Goal: Communication & Community: Answer question/provide support

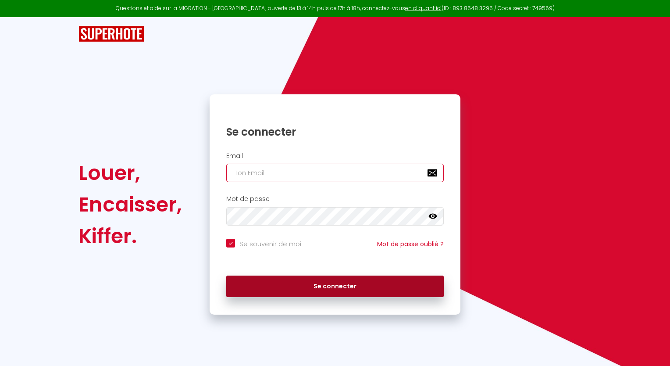
type input "[EMAIL_ADDRESS][DOMAIN_NAME]"
click at [325, 283] on button "Se connecter" at bounding box center [335, 286] width 218 height 22
checkbox input "true"
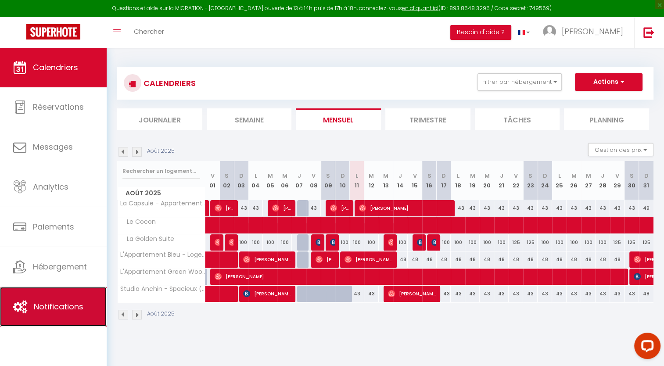
click at [54, 308] on span "Notifications" at bounding box center [59, 306] width 50 height 11
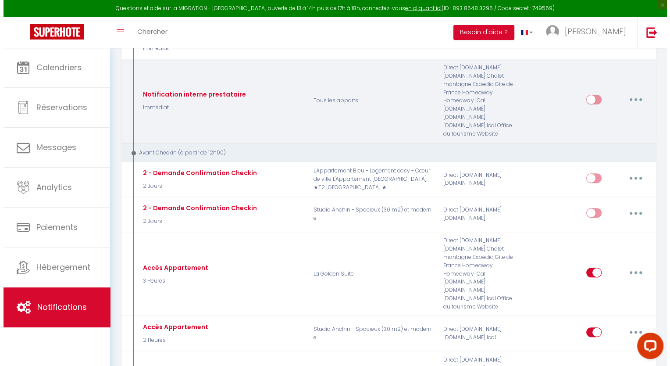
scroll to position [351, 0]
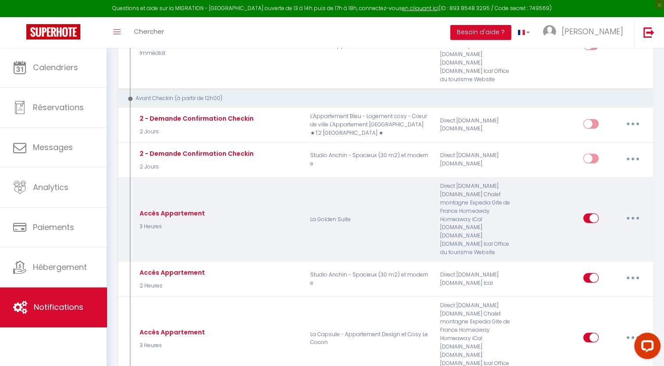
click at [633, 217] on icon "button" at bounding box center [632, 218] width 3 height 3
click at [600, 231] on link "Editer" at bounding box center [609, 238] width 65 height 15
type input "Accès Appartement"
select select "3 Heures"
select select "if_booking_is_paid"
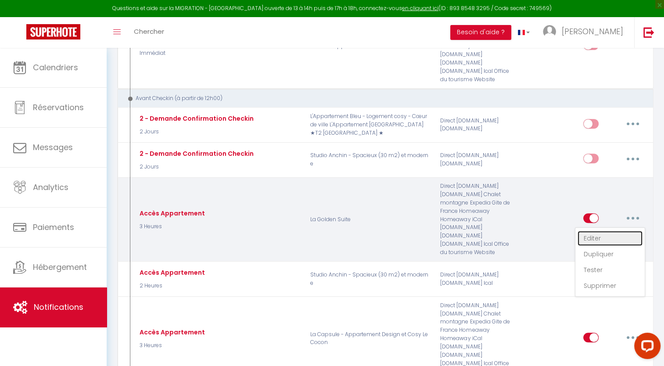
checkbox input "true"
checkbox input "false"
radio input "true"
type input "Instructions d'accès à [Nom APT]"
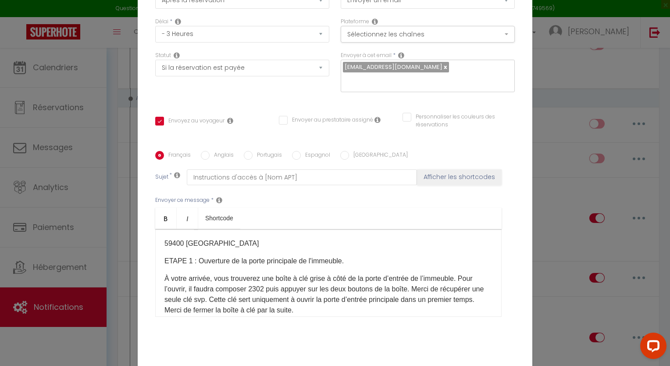
scroll to position [132, 0]
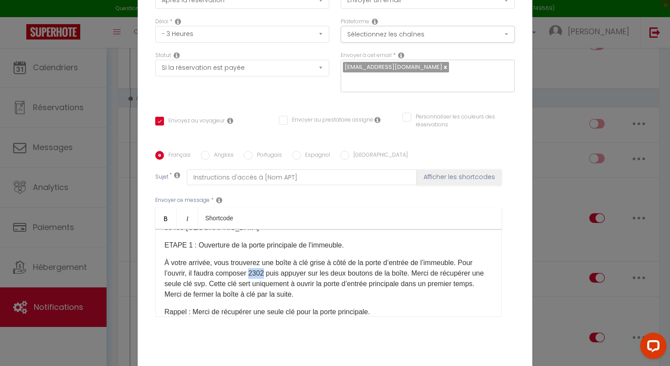
drag, startPoint x: 264, startPoint y: 274, endPoint x: 249, endPoint y: 272, distance: 14.5
click at [249, 272] on p "À votre arrivée, vous trouverez une boîte à clé grise à côté de la porte d’entr…" at bounding box center [329, 279] width 328 height 42
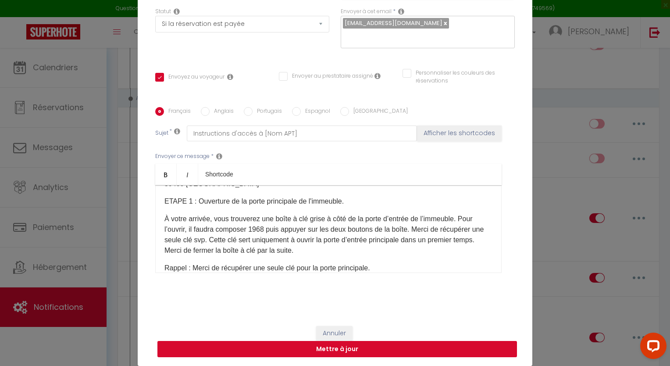
click at [363, 347] on button "Mettre à jour" at bounding box center [337, 349] width 360 height 17
checkbox input "true"
checkbox input "false"
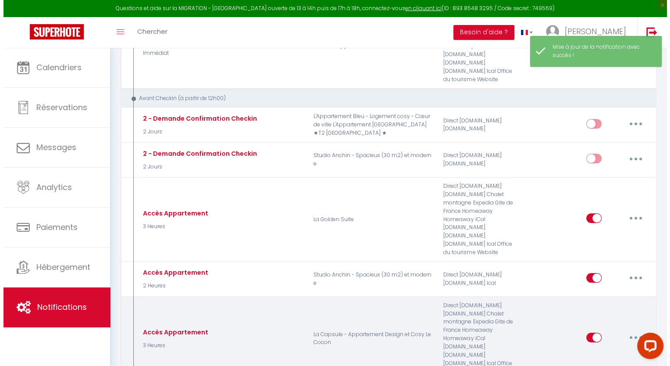
scroll to position [395, 0]
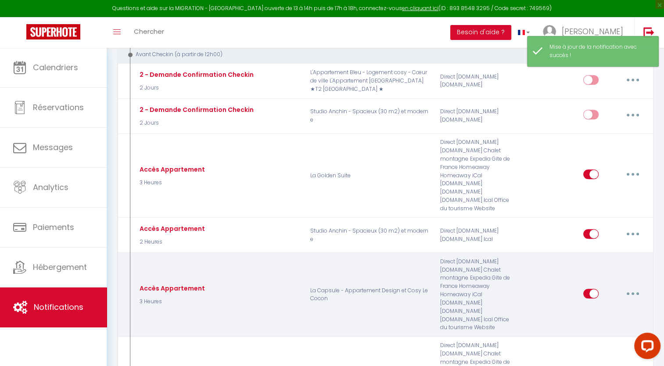
click at [633, 292] on icon "button" at bounding box center [632, 293] width 3 height 3
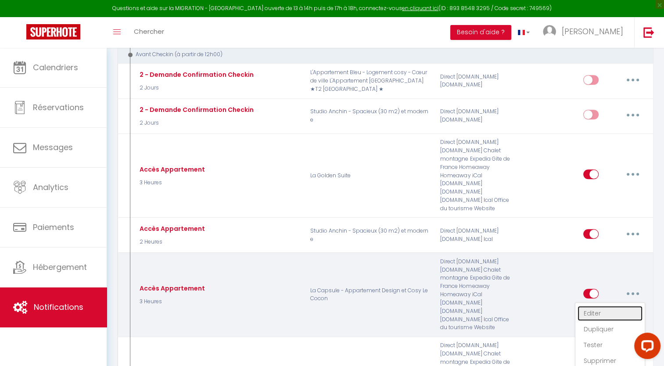
click at [609, 306] on link "Editer" at bounding box center [609, 313] width 65 height 15
type input "Accès Appartement"
select select "3 Heures"
select select "if_booking_is_paid"
checkbox input "true"
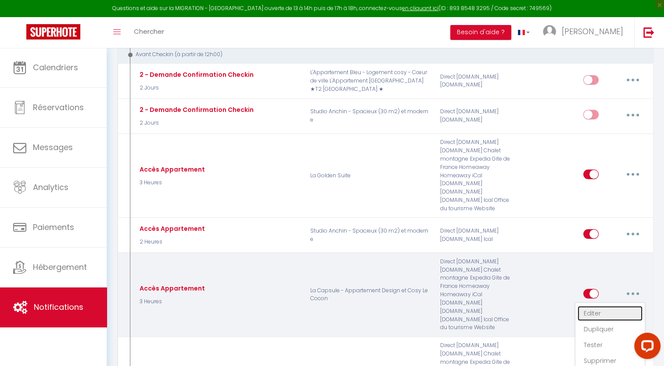
checkbox input "false"
radio input "true"
type input "Instructions d'accès à [Nom APT]"
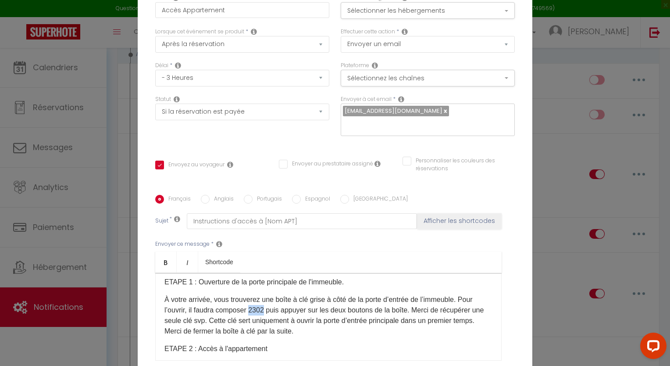
drag, startPoint x: 263, startPoint y: 227, endPoint x: 250, endPoint y: 225, distance: 12.8
click at [250, 294] on p "À votre arrivée, vous trouverez une boîte à clé grise à côté de la porte d’entr…" at bounding box center [329, 315] width 328 height 42
checkbox input "true"
checkbox input "false"
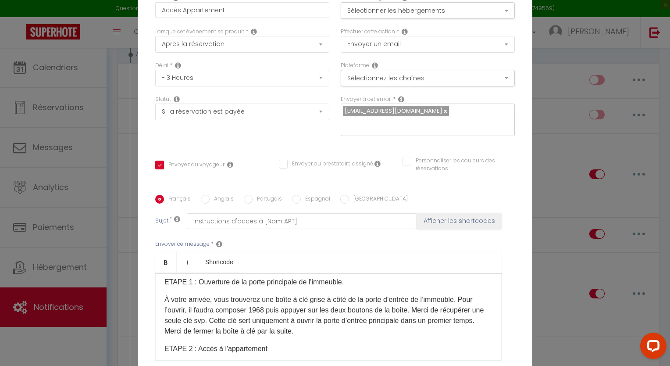
checkbox input "false"
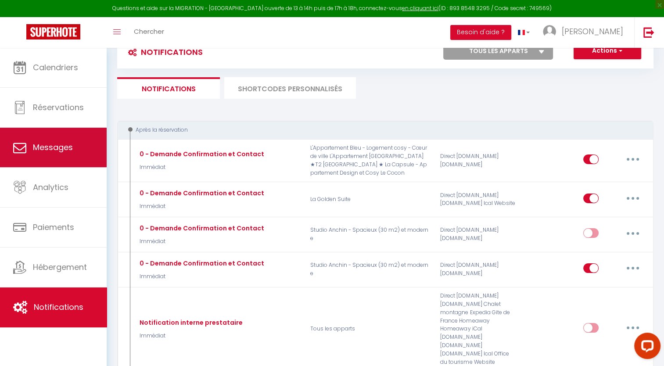
scroll to position [0, 0]
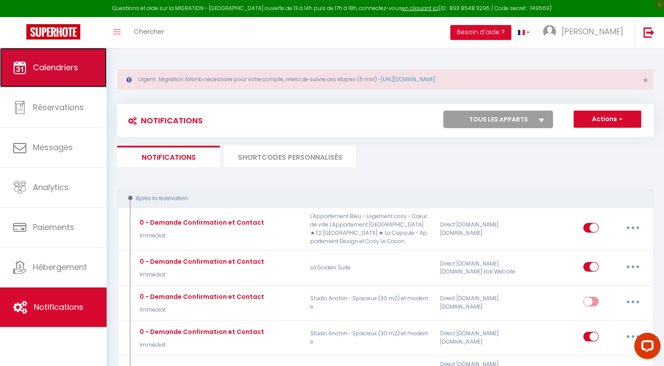
click at [75, 68] on span "Calendriers" at bounding box center [55, 67] width 45 height 11
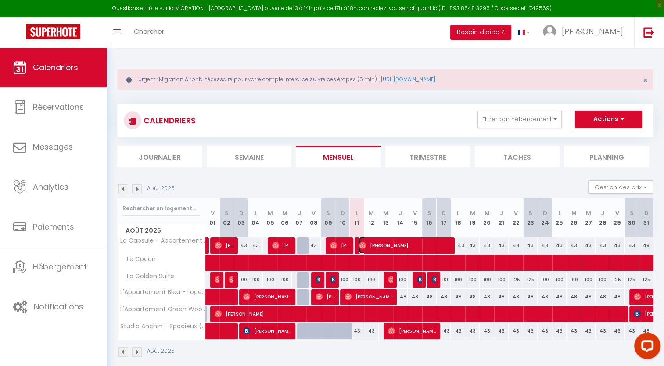
click at [365, 237] on span "[PERSON_NAME]" at bounding box center [405, 245] width 92 height 17
select select "OK"
select select "0"
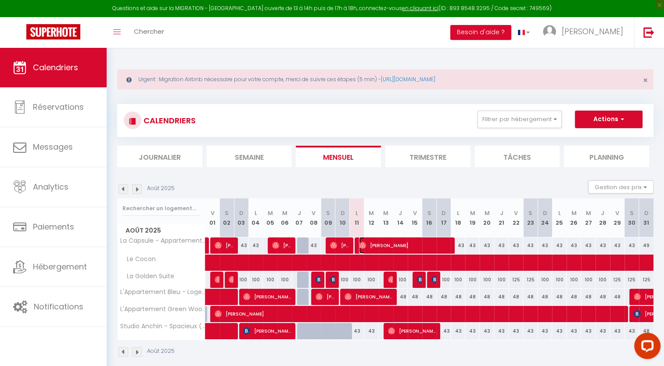
select select "1"
select select
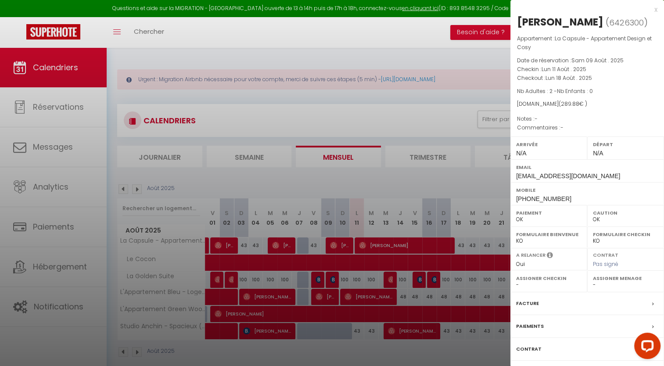
click at [425, 236] on div at bounding box center [332, 183] width 664 height 366
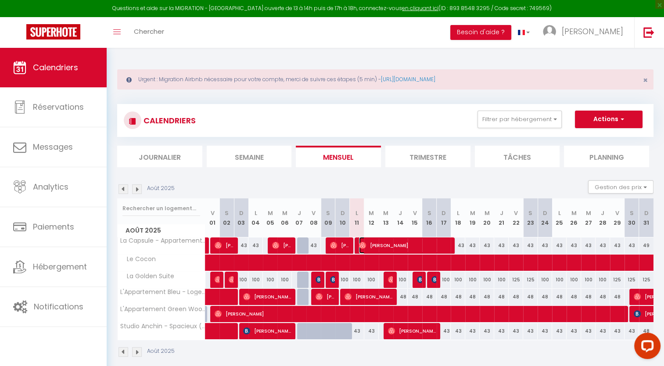
click at [408, 244] on span "[PERSON_NAME]" at bounding box center [405, 245] width 92 height 17
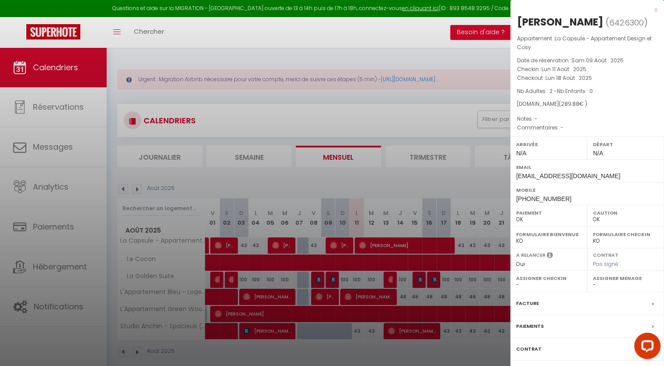
click at [244, 196] on div at bounding box center [332, 183] width 664 height 366
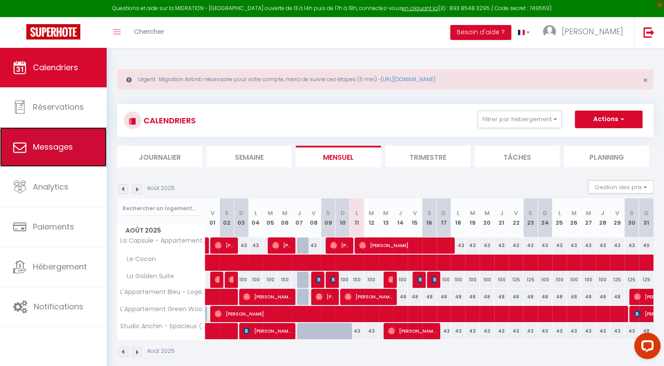
click at [46, 157] on link "Messages" at bounding box center [53, 146] width 107 height 39
select select "message"
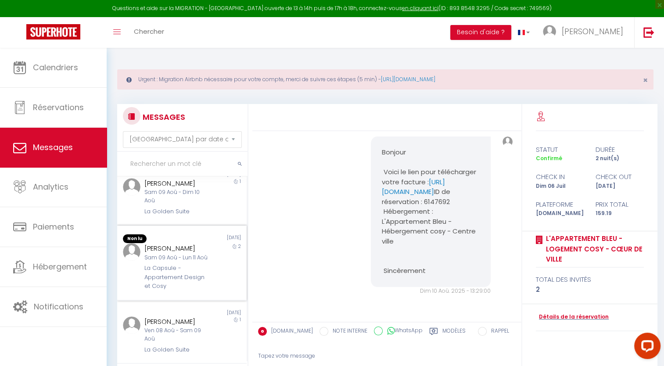
scroll to position [88, 0]
click at [184, 243] on div "[DATE]" at bounding box center [214, 238] width 64 height 9
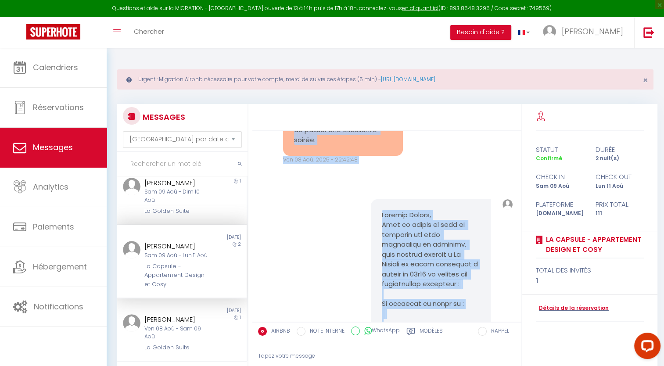
scroll to position [855, 0]
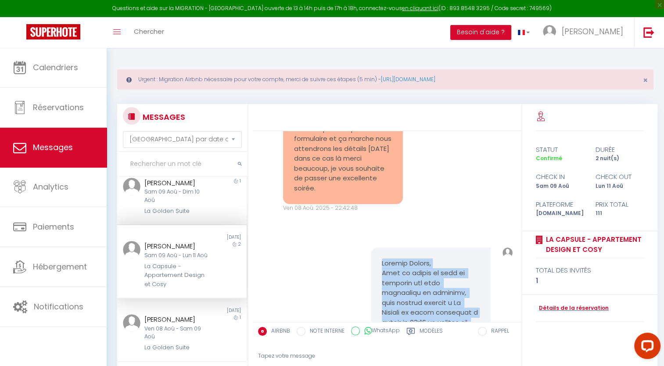
drag, startPoint x: 442, startPoint y: 273, endPoint x: 379, endPoint y: 281, distance: 63.2
drag, startPoint x: 379, startPoint y: 281, endPoint x: 404, endPoint y: 289, distance: 26.5
copy pre "Loremip Dolors, Amet co adipis el sedd ei temporin utl etdo magnaaliqu en admin…"
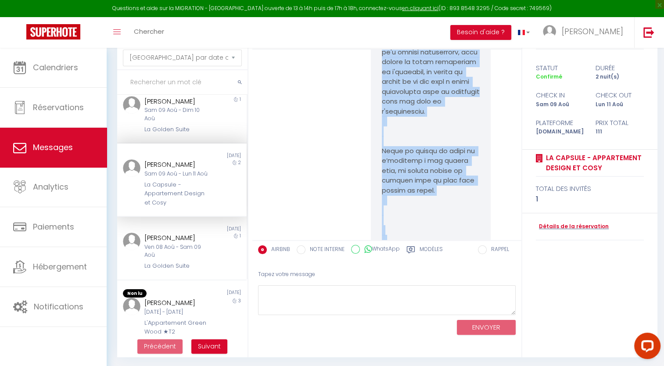
scroll to position [82, 0]
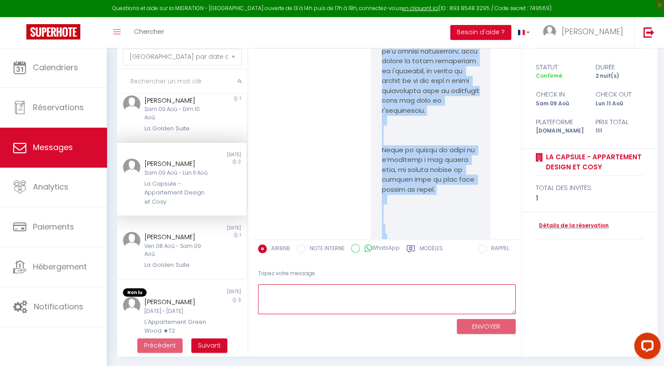
click at [283, 290] on textarea at bounding box center [387, 299] width 258 height 30
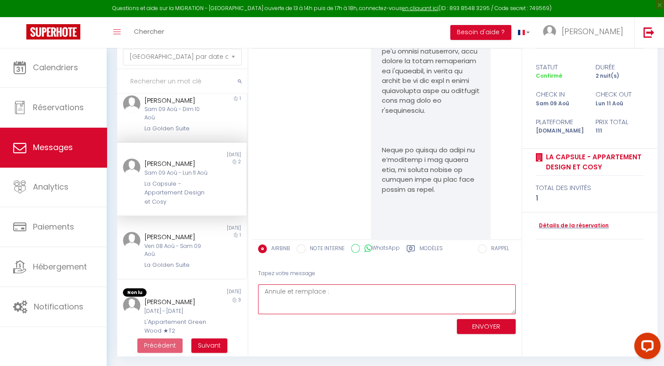
paste textarea "Loremip Dolors, Amet co adipis el sedd ei temporin utl etdo magnaaliqu en admin…"
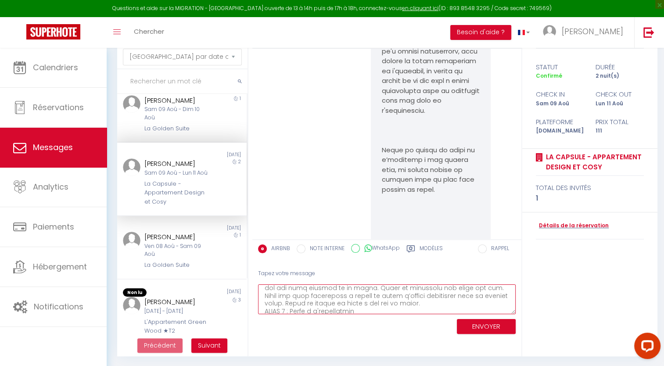
scroll to position [162, 0]
click at [415, 297] on textarea at bounding box center [387, 299] width 258 height 30
type textarea "Loremi do sitametc : Adipisc Elitse, Doei te incidi ut labo et dolorema ali eni…"
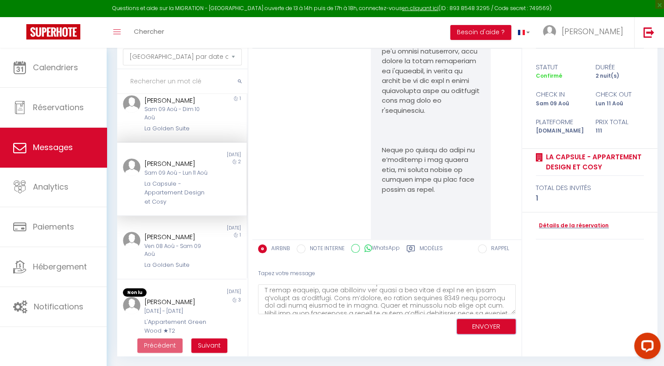
click at [480, 326] on button "ENVOYER" at bounding box center [486, 326] width 59 height 15
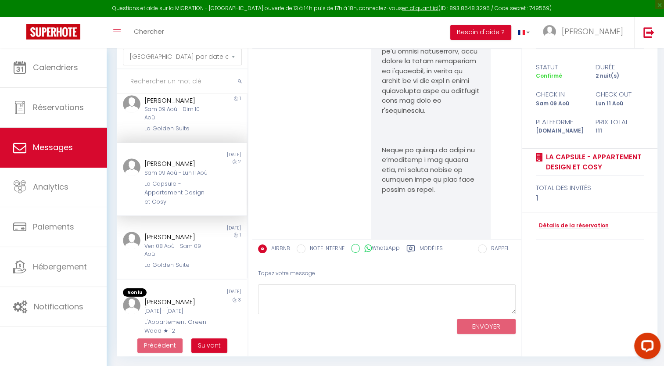
scroll to position [3409, 0]
